Goal: Ask a question: Seek information or help from site administrators or community

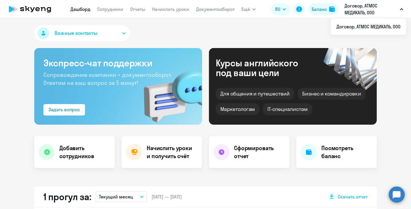
select select "30"
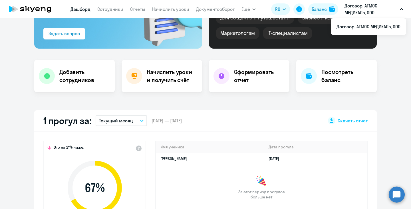
scroll to position [76, 0]
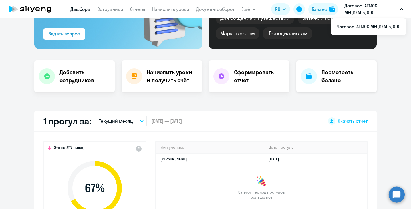
click at [311, 80] on div at bounding box center [309, 76] width 16 height 16
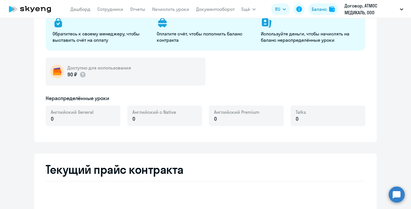
select select "english_adult_not_native_speaker"
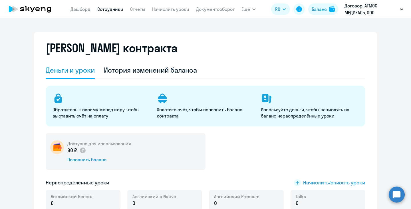
click at [105, 9] on link "Сотрудники" at bounding box center [110, 9] width 26 height 6
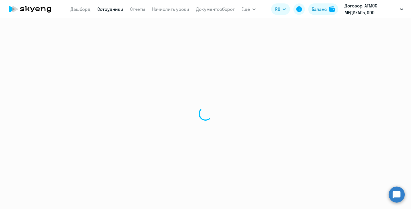
select select "30"
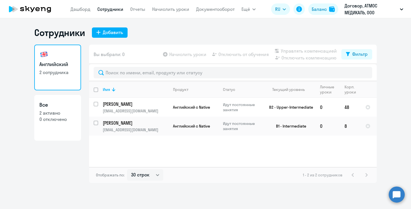
click at [396, 192] on circle at bounding box center [397, 194] width 16 height 16
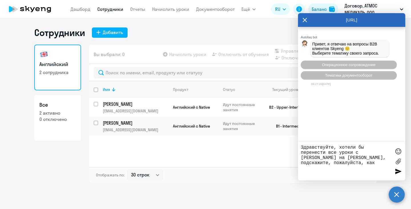
type textarea "Здравствуйте, хотели бы перенести все уроки с Паскиной Елены на Астафьеву Вален…"
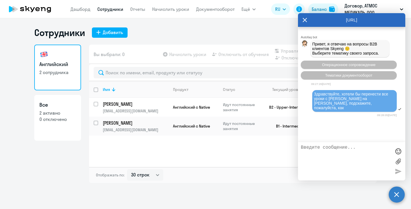
scroll to position [21, 0]
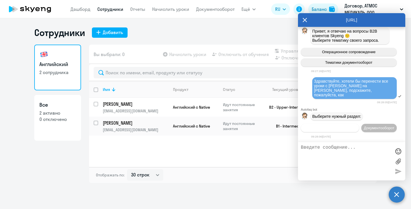
click at [349, 126] on span "Операционное сопровождение" at bounding box center [330, 128] width 54 height 4
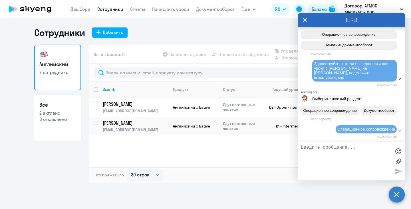
scroll to position [84, 0]
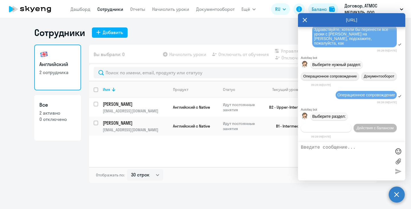
click at [348, 126] on span "Действия по сотрудникам" at bounding box center [326, 128] width 44 height 4
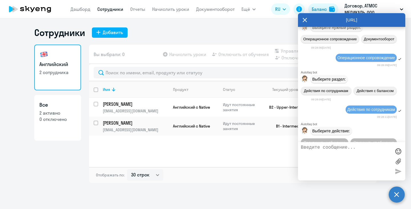
scroll to position [170, 0]
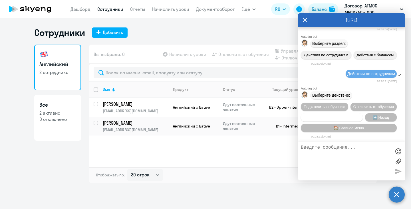
click at [337, 115] on span "Сотруднику нужна помощь" at bounding box center [331, 117] width 46 height 4
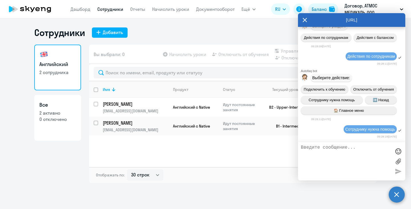
scroll to position [368, 0]
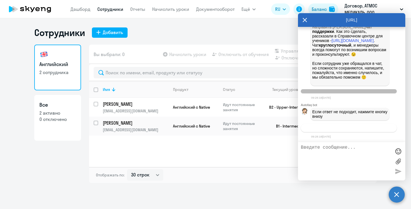
click at [335, 128] on span "Связаться с менеджером" at bounding box center [349, 128] width 44 height 4
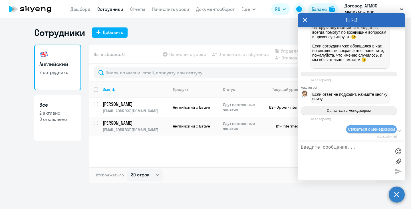
click at [332, 151] on textarea at bounding box center [346, 161] width 90 height 33
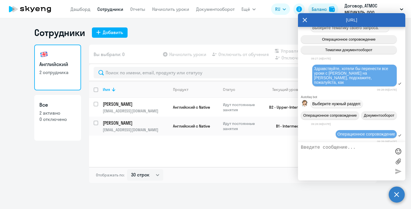
scroll to position [21, 0]
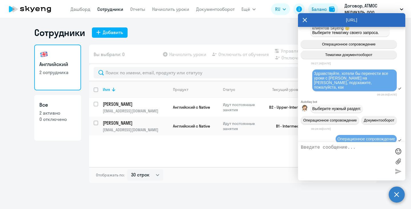
drag, startPoint x: 314, startPoint y: 73, endPoint x: 390, endPoint y: 84, distance: 77.5
click at [390, 84] on div "Здравствуйте, хотели бы перенести все уроки с Паскиной Елены на Астафьеву Вален…" at bounding box center [354, 80] width 84 height 22
copy span "Здравствуйте, хотели бы перенести все уроки с Паскиной Елены на Астафьеву Вален…"
click at [344, 153] on textarea at bounding box center [346, 161] width 90 height 33
paste textarea "Здравствуйте, хотели бы перенести все уроки с Паскиной Елены на Астафьеву Вален…"
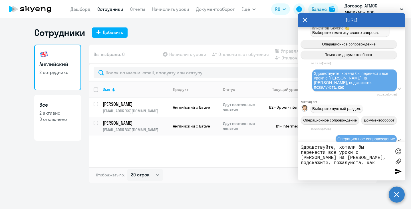
click at [261, 191] on div "Сотрудники Добавить Английский 2 сотрудника Все 2 активно 0 отключено Вы выбрал…" at bounding box center [205, 113] width 411 height 190
click at [382, 163] on textarea "Здравствуйте, хотели бы перенести все уроки с Паскиной Елены на Астафьеву Вален…" at bounding box center [346, 161] width 90 height 33
type textarea "Здравствуйте, хотели бы перенести все уроки с Паскиной Елены на Астафьеву Вален…"
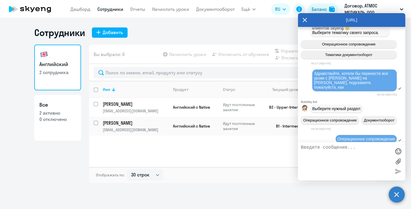
scroll to position [417, 0]
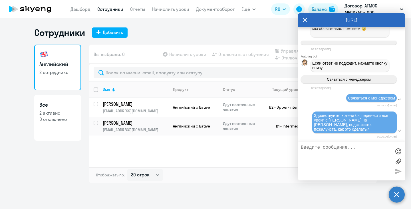
click at [199, 159] on div "Имя Продукт Статус Текущий уровень Личные уроки Корп. уроки Паскина Елена e.pas…" at bounding box center [233, 124] width 288 height 86
click at [305, 20] on icon at bounding box center [305, 20] width 4 height 4
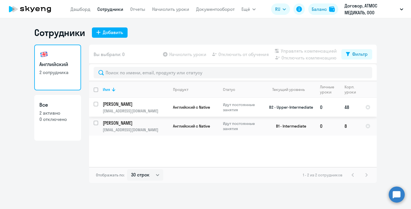
click at [95, 104] on input "select row 10902937" at bounding box center [99, 107] width 11 height 11
checkbox input "true"
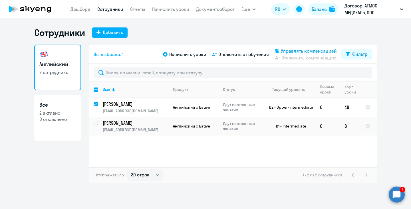
click at [318, 50] on span "Управлять компенсацией" at bounding box center [309, 50] width 56 height 7
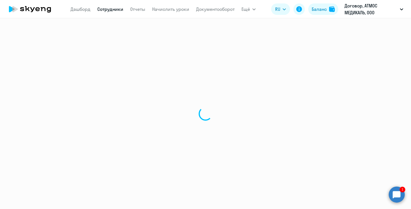
select select "30"
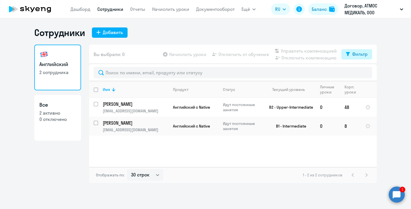
click at [361, 52] on div "Фильтр" at bounding box center [359, 54] width 15 height 7
click at [409, 103] on ng-component "Сотрудники Добавить Английский 2 сотрудника Все 2 активно 0 отключено Вы выбрал…" at bounding box center [205, 105] width 411 height 156
click at [391, 197] on circle at bounding box center [397, 194] width 16 height 16
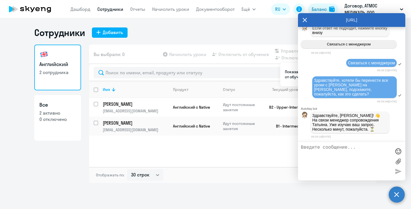
scroll to position [454, 0]
click at [316, 156] on textarea at bounding box center [346, 161] width 90 height 33
type textarea "Ранее нам говорили, что это возможно"
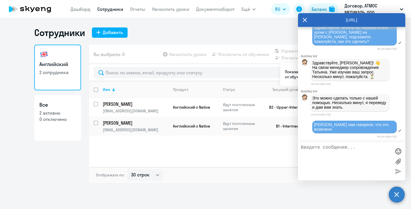
scroll to position [502, 0]
type textarea "спасибо!"
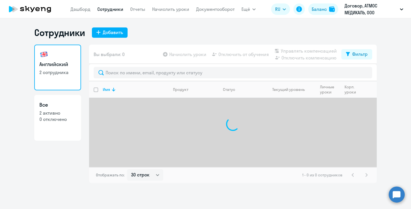
select select "30"
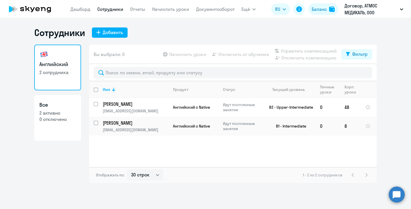
click at [395, 195] on circle at bounding box center [397, 194] width 16 height 16
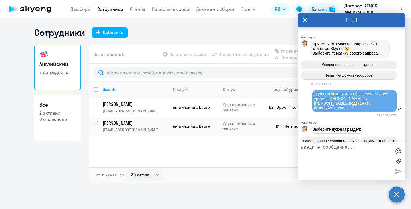
scroll to position [520, 0]
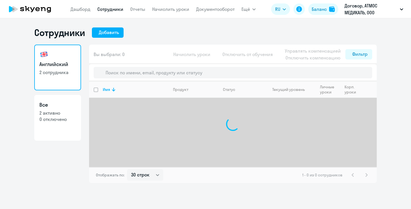
select select "30"
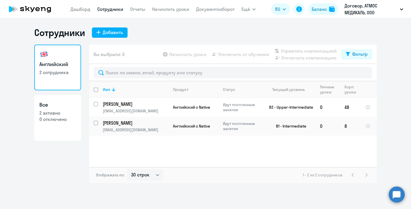
click at [397, 196] on circle at bounding box center [397, 194] width 16 height 16
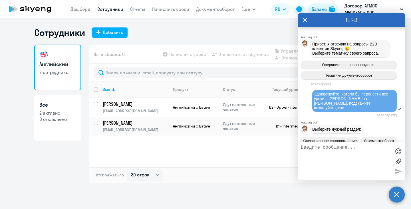
scroll to position [520, 0]
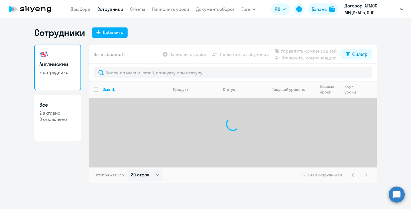
select select "30"
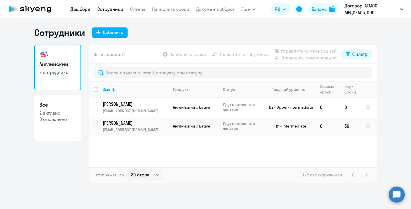
click at [80, 10] on link "Дашборд" at bounding box center [80, 9] width 20 height 6
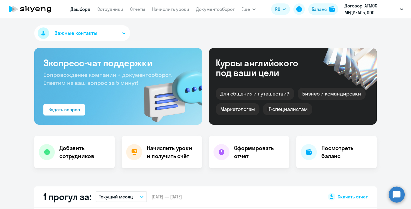
select select "30"
